Goal: Navigation & Orientation: Find specific page/section

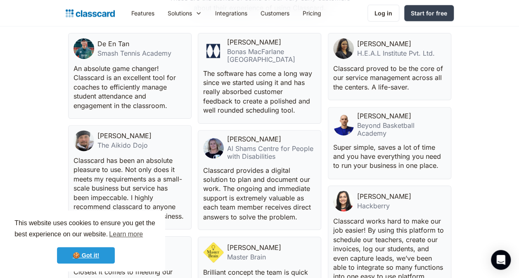
click at [93, 250] on link "🍪 Got it!" at bounding box center [86, 255] width 58 height 17
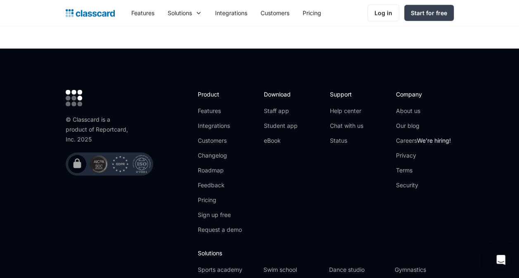
scroll to position [2655, 0]
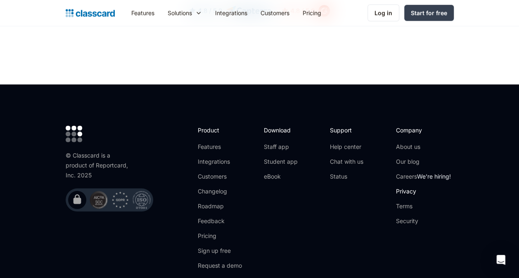
click at [407, 188] on link "Privacy" at bounding box center [423, 192] width 55 height 8
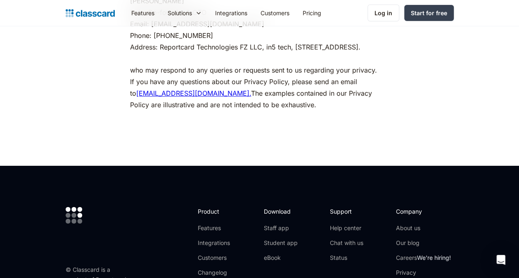
scroll to position [4358, 0]
